Goal: Find specific page/section: Find specific page/section

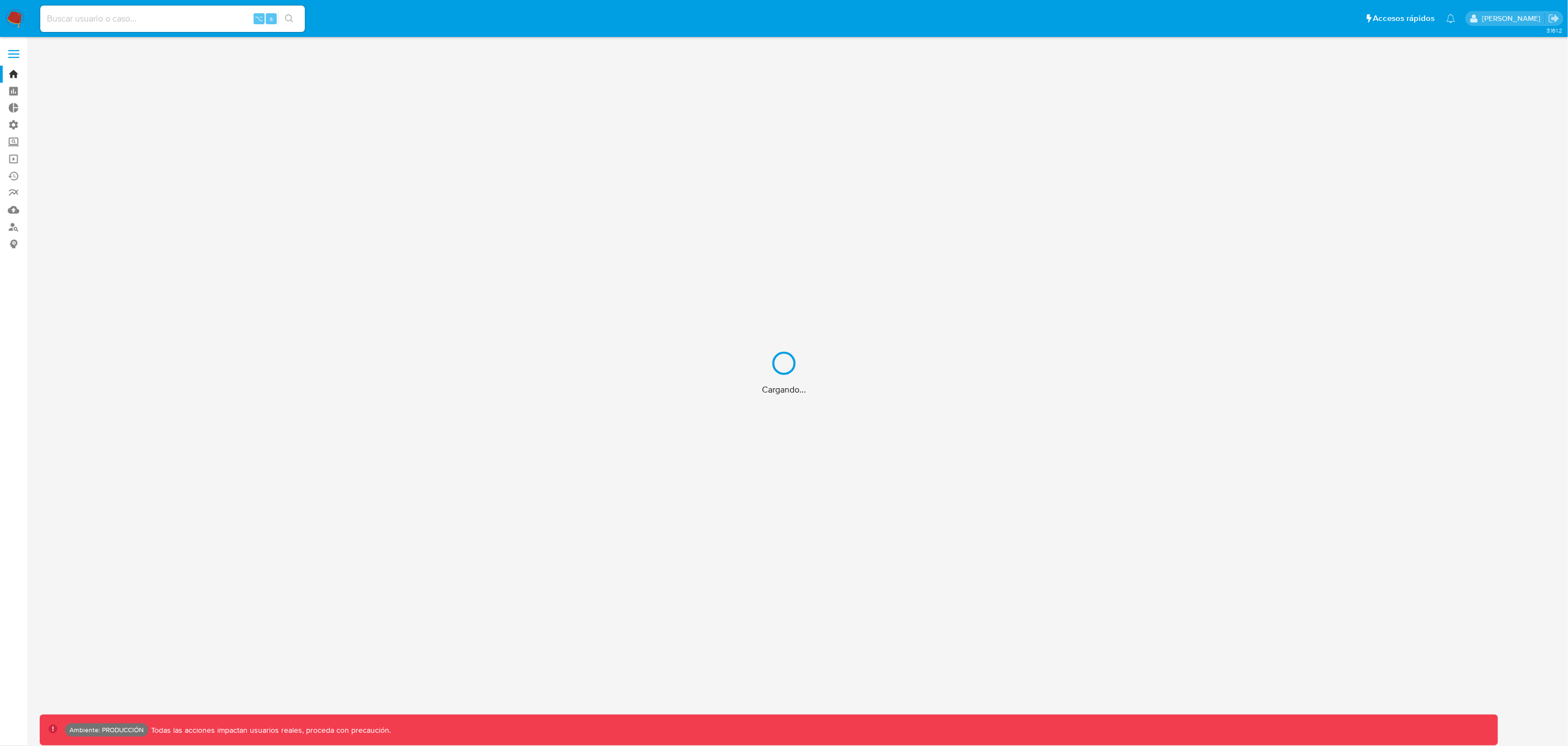
click at [16, 56] on div "Cargando..." at bounding box center [784, 373] width 1568 height 746
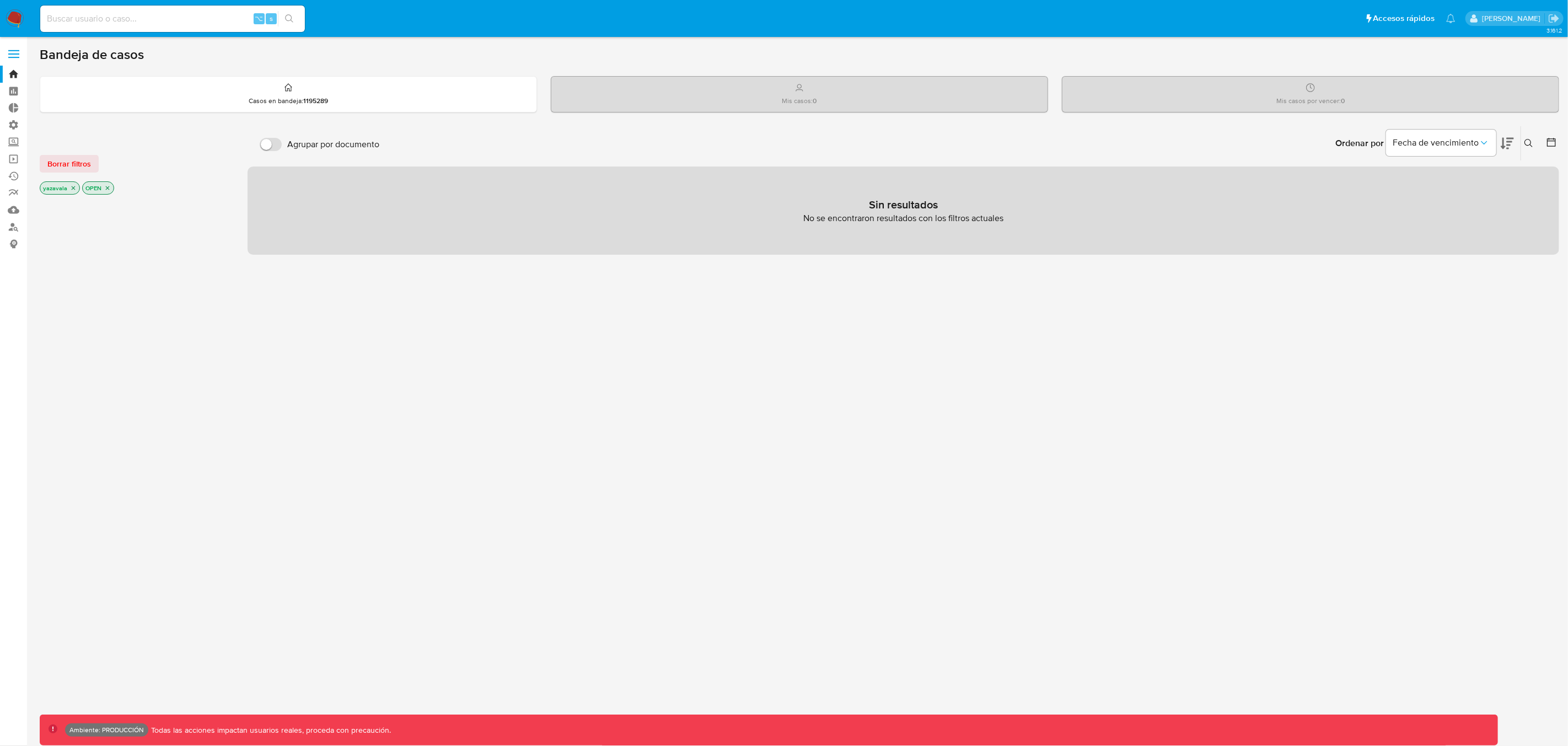
click at [13, 55] on label at bounding box center [13, 54] width 28 height 23
click at [0, 0] on input "checkbox" at bounding box center [0, 0] width 0 height 0
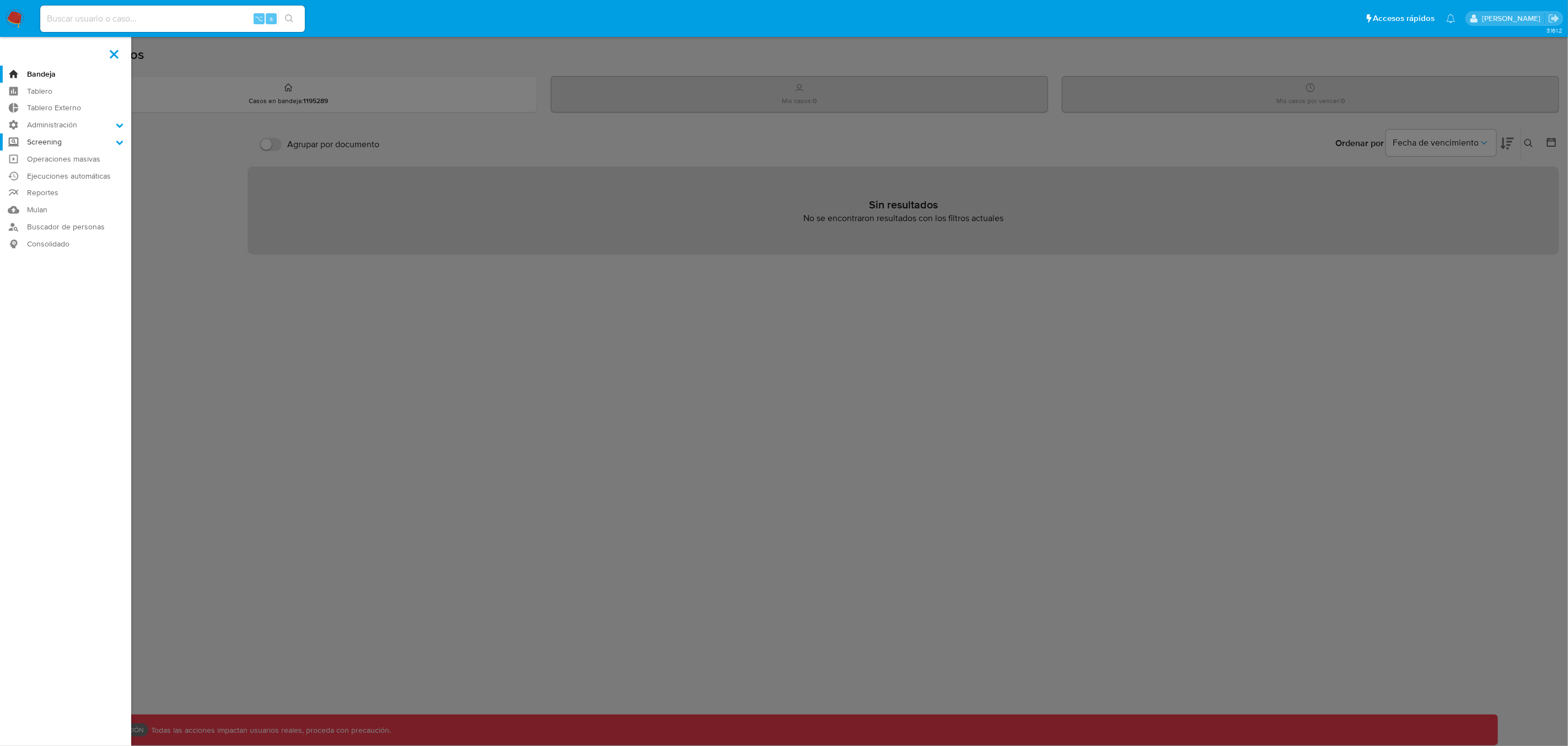
click at [61, 139] on label "Screening" at bounding box center [65, 142] width 131 height 17
click at [0, 0] on input "Screening" at bounding box center [0, 0] width 0 height 0
click at [67, 173] on link "Screening por Frecuencia" at bounding box center [65, 171] width 131 height 13
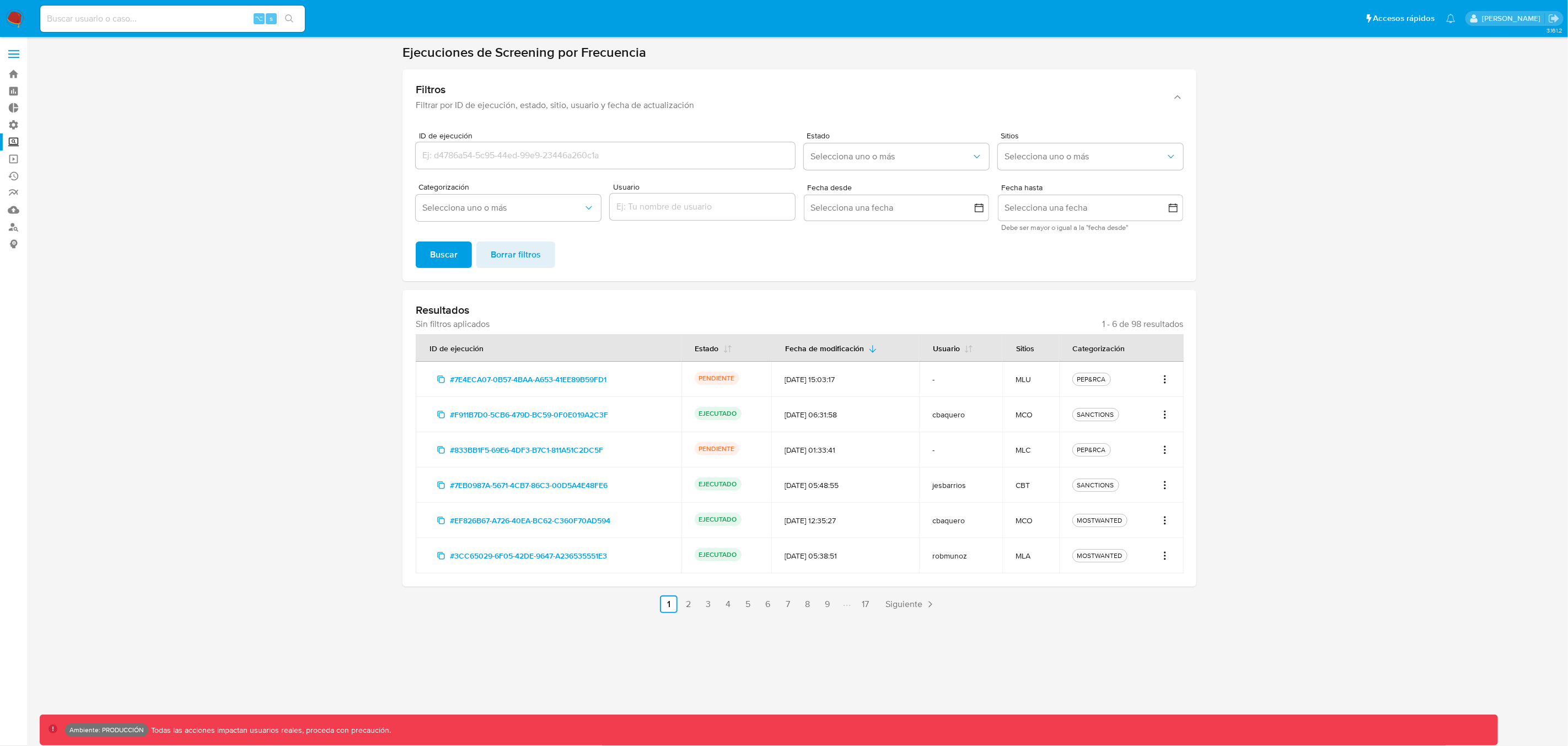
click at [13, 58] on span at bounding box center [13, 58] width 11 height 1
click at [0, 0] on input "checkbox" at bounding box center [0, 0] width 0 height 0
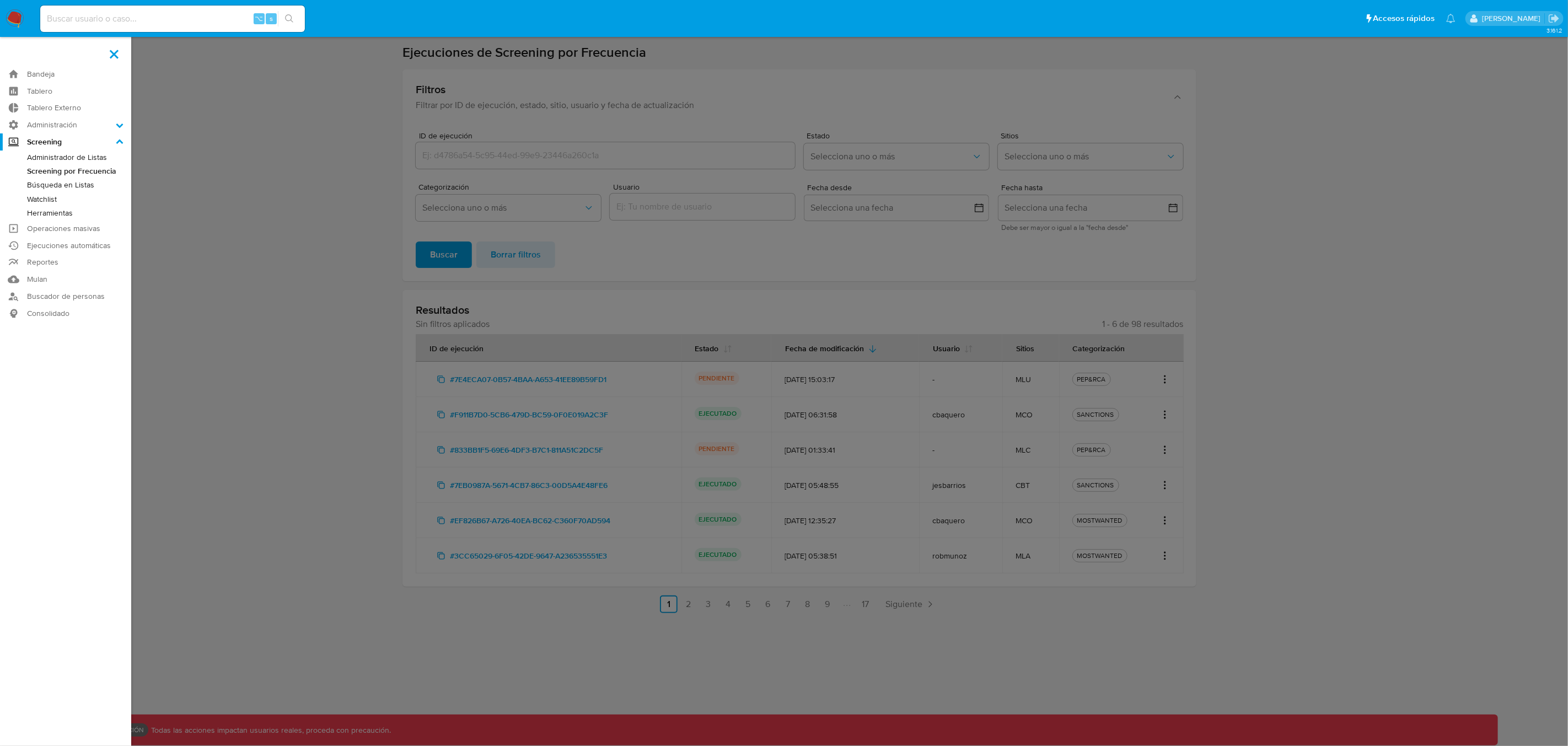
click at [52, 157] on link "Administrador de Listas" at bounding box center [65, 157] width 131 height 13
